Goal: Information Seeking & Learning: Learn about a topic

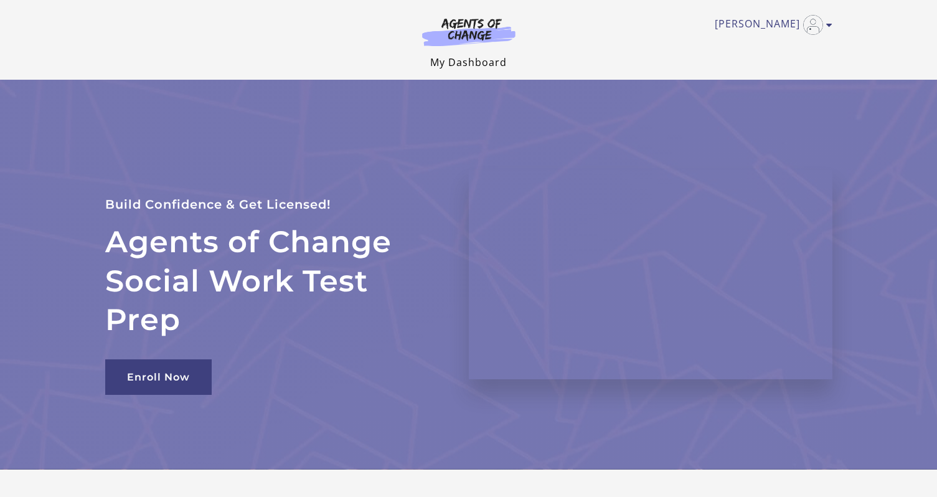
click at [493, 66] on link "My Dashboard" at bounding box center [468, 62] width 77 height 14
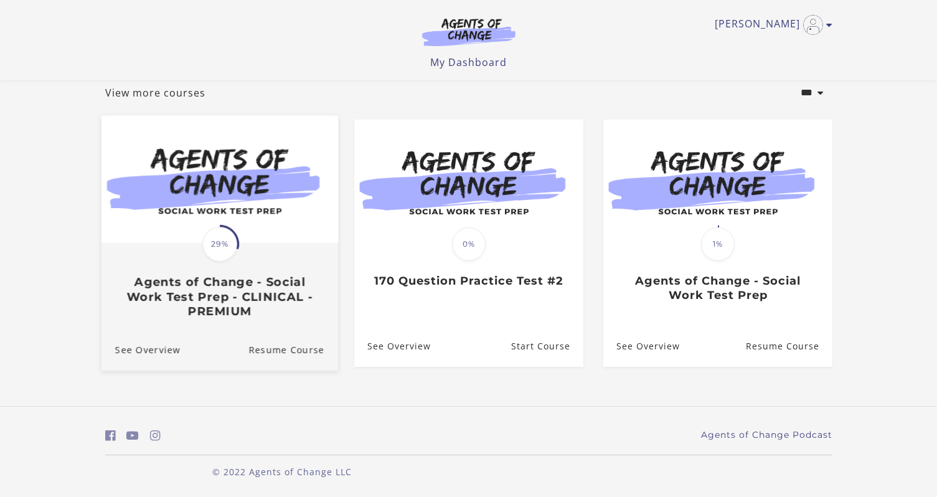
scroll to position [75, 0]
click at [225, 295] on h3 "Agents of Change - Social Work Test Prep - CLINICAL - PREMIUM" at bounding box center [219, 297] width 209 height 44
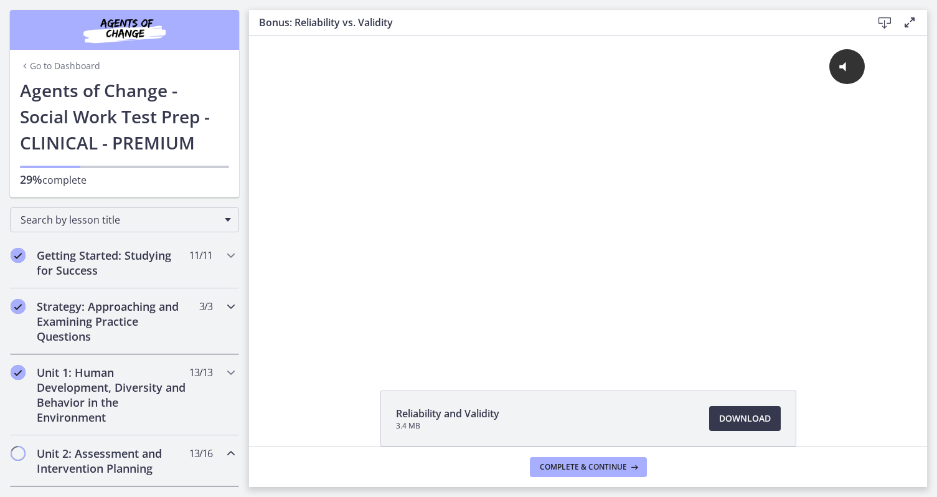
click at [156, 313] on h2 "Strategy: Approaching and Examining Practice Questions" at bounding box center [113, 321] width 152 height 45
